Goal: Task Accomplishment & Management: Manage account settings

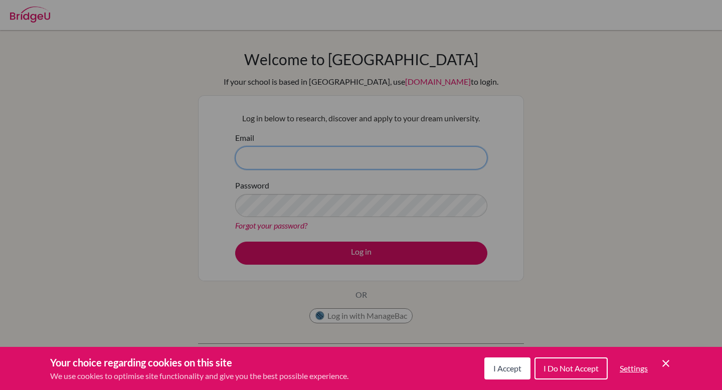
type input "[EMAIL_ADDRESS][DOMAIN_NAME]"
click at [669, 365] on icon "Cookie Control Close Icon" at bounding box center [666, 364] width 12 height 12
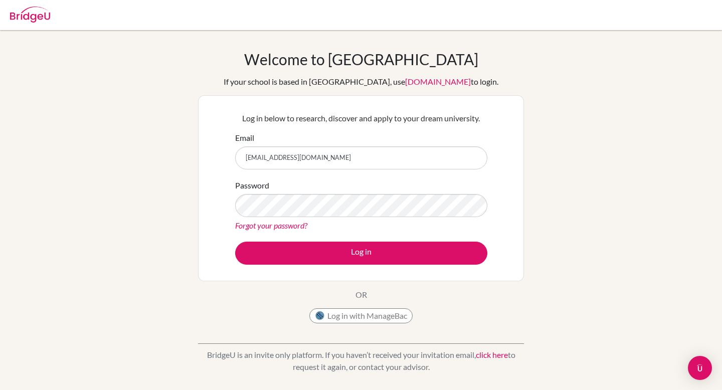
click at [458, 268] on div "Log in below to research, discover and apply to your dream university. Email ju…" at bounding box center [361, 188] width 265 height 165
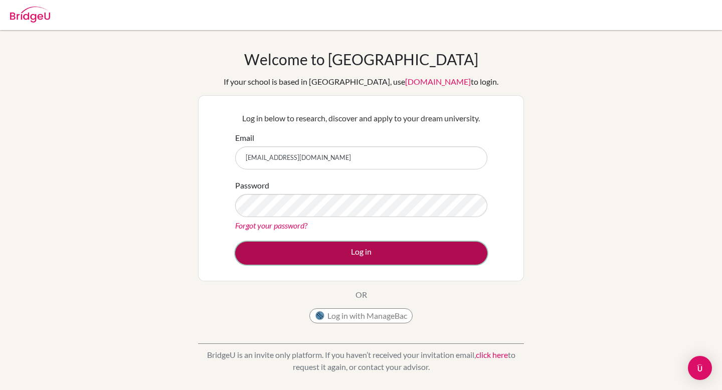
click at [457, 254] on button "Log in" at bounding box center [361, 253] width 252 height 23
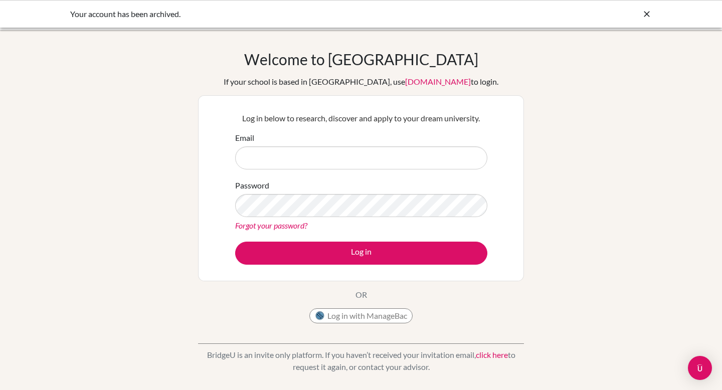
type input "[EMAIL_ADDRESS][DOMAIN_NAME]"
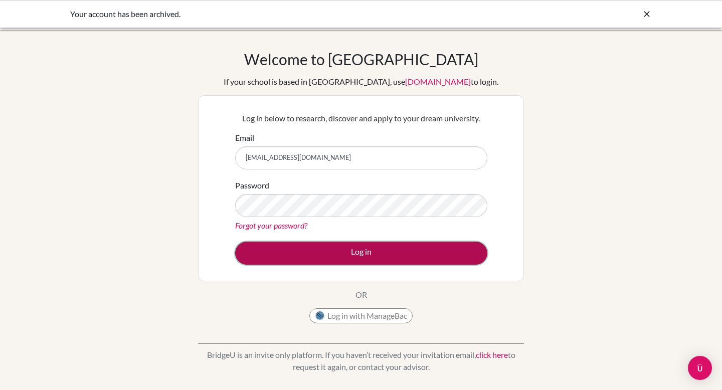
click at [358, 256] on button "Log in" at bounding box center [361, 253] width 252 height 23
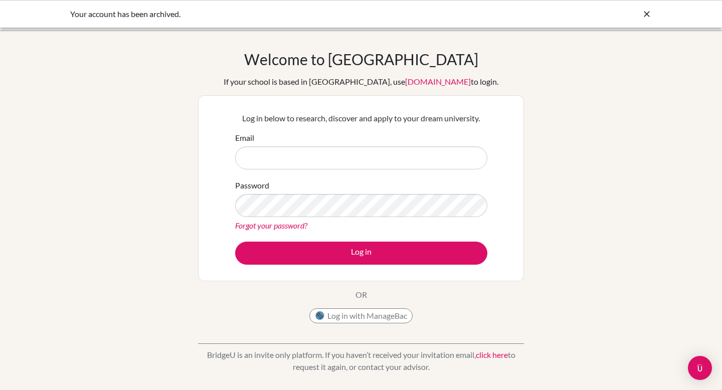
type input "[EMAIL_ADDRESS][DOMAIN_NAME]"
click at [235, 242] on button "Log in" at bounding box center [361, 253] width 252 height 23
click at [263, 225] on link "Forgot your password?" at bounding box center [271, 226] width 72 height 10
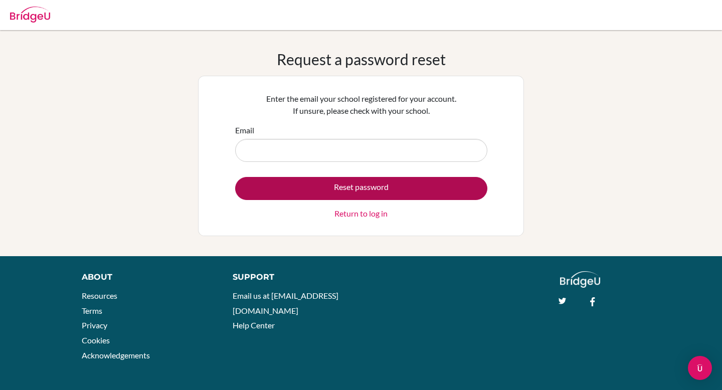
type input "[EMAIL_ADDRESS][DOMAIN_NAME]"
click at [288, 187] on button "Reset password" at bounding box center [361, 188] width 252 height 23
click at [412, 191] on button "Reset password" at bounding box center [361, 188] width 252 height 23
click at [307, 189] on button "Reset password" at bounding box center [361, 188] width 252 height 23
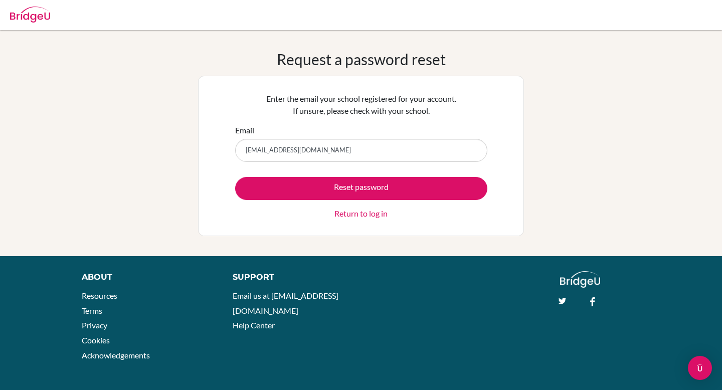
click at [376, 215] on link "Return to log in" at bounding box center [361, 214] width 53 height 12
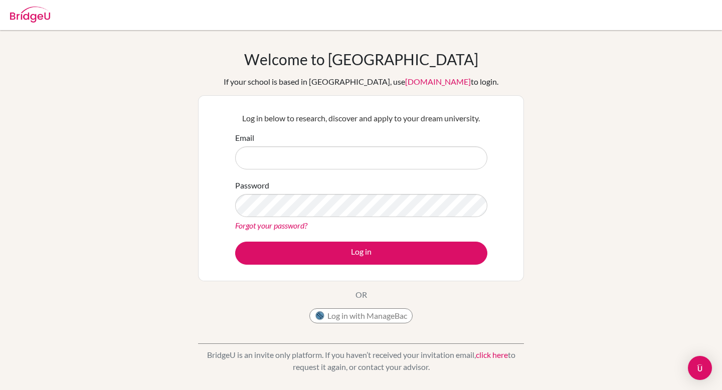
type input "[EMAIL_ADDRESS][DOMAIN_NAME]"
click at [297, 228] on link "Forgot your password?" at bounding box center [271, 226] width 72 height 10
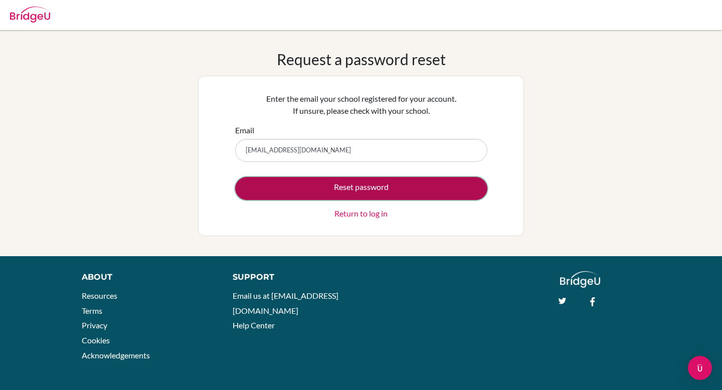
click at [313, 188] on button "Reset password" at bounding box center [361, 188] width 252 height 23
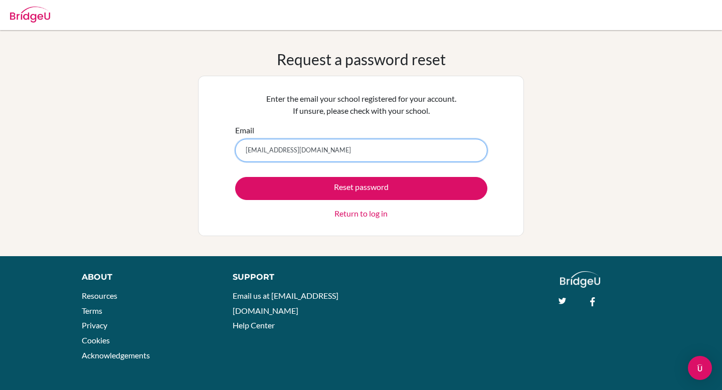
click at [302, 152] on input "[EMAIL_ADDRESS][DOMAIN_NAME]" at bounding box center [361, 150] width 252 height 23
click at [302, 152] on input "junijain2610@gmail.com" at bounding box center [361, 150] width 252 height 23
type input "juni.jain@issrclassroom.se"
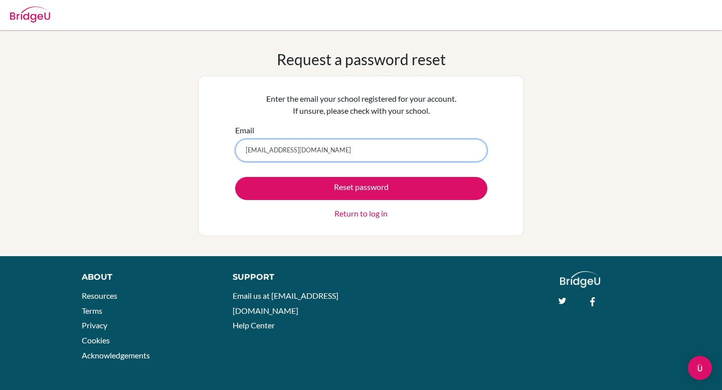
click at [235, 177] on button "Reset password" at bounding box center [361, 188] width 252 height 23
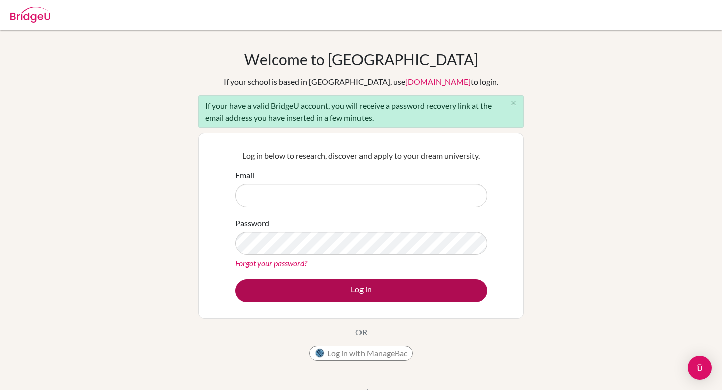
type input "[EMAIL_ADDRESS][DOMAIN_NAME]"
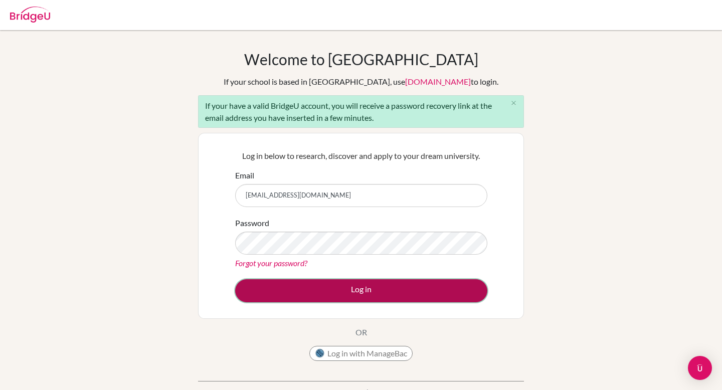
click at [326, 291] on button "Log in" at bounding box center [361, 290] width 252 height 23
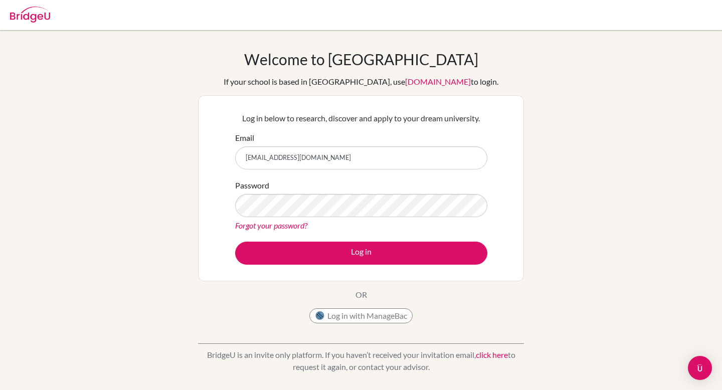
click at [431, 157] on input "junijain2610@gmail.com" at bounding box center [361, 157] width 252 height 23
type input "juni.jain@issrclassroom.se"
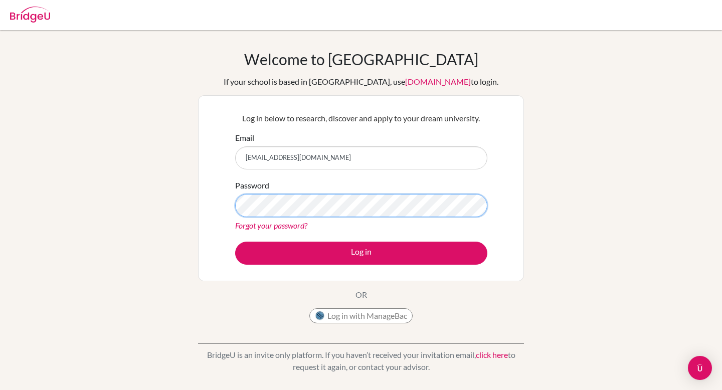
click at [235, 242] on button "Log in" at bounding box center [361, 253] width 252 height 23
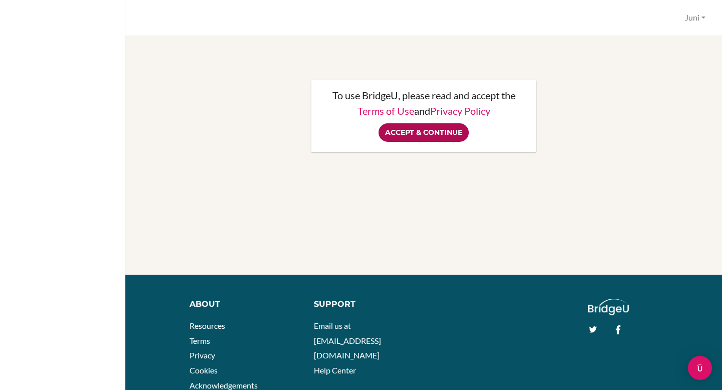
click at [438, 135] on input "Accept & Continue" at bounding box center [424, 132] width 90 height 19
